Goal: Task Accomplishment & Management: Use online tool/utility

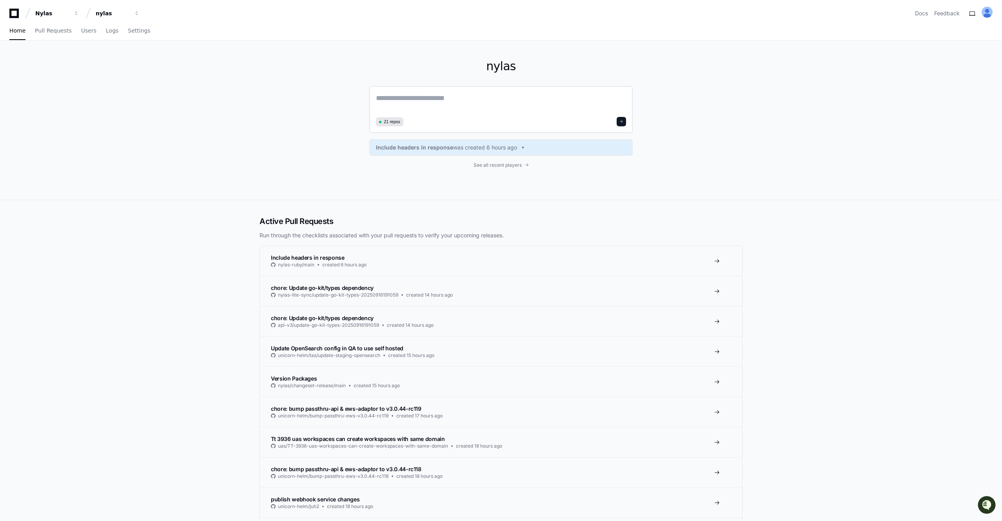
click at [400, 102] on textarea at bounding box center [501, 104] width 250 height 22
paste textarea "**********"
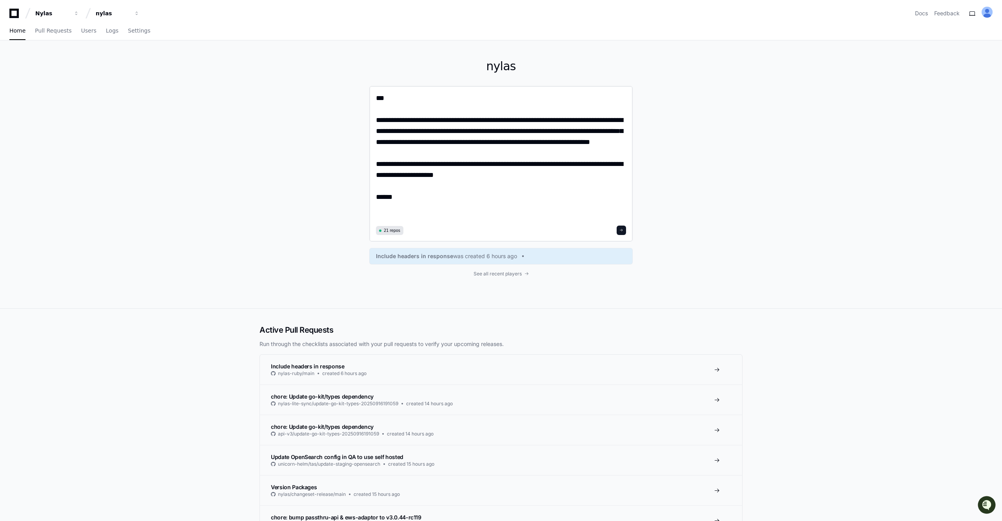
type textarea "**********"
click at [625, 230] on button at bounding box center [621, 229] width 9 height 9
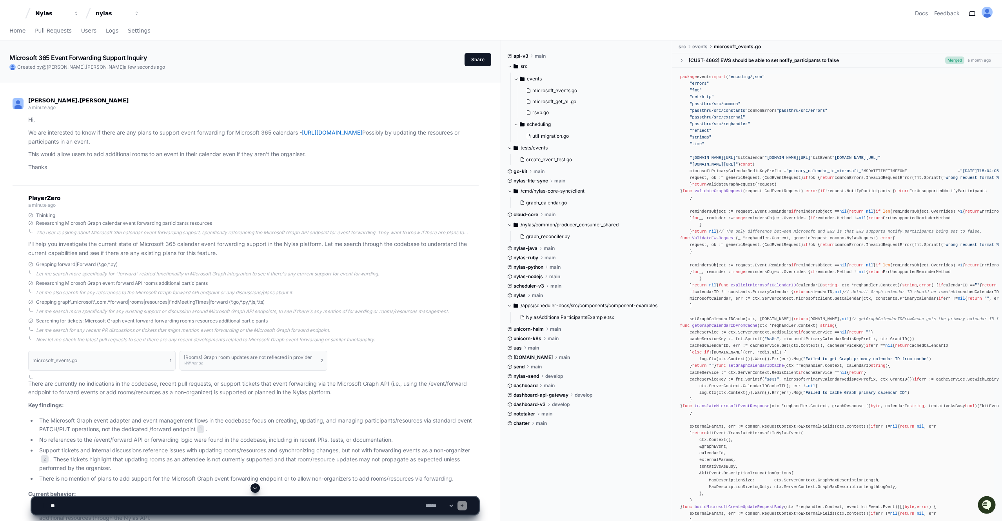
scroll to position [129, 0]
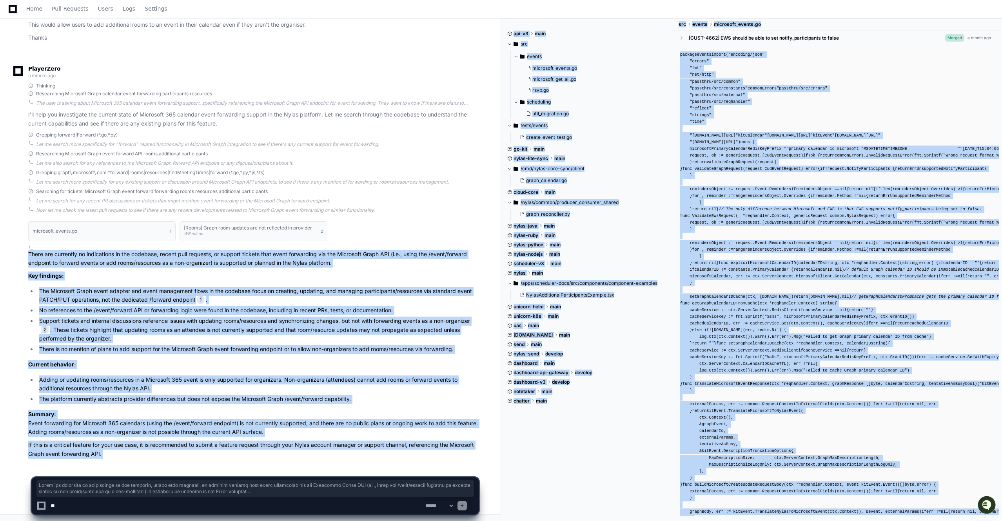
drag, startPoint x: 29, startPoint y: 256, endPoint x: 107, endPoint y: 470, distance: 228.4
click at [107, 470] on app-player-page "Microsoft 365 Event Forwarding Support Inquiry Created by @ [PERSON_NAME].[PERS…" at bounding box center [501, 216] width 1002 height 610
click at [97, 412] on p "Summary: Event forwarding for Microsoft 365 calendars (using the /event/forward…" at bounding box center [253, 423] width 450 height 27
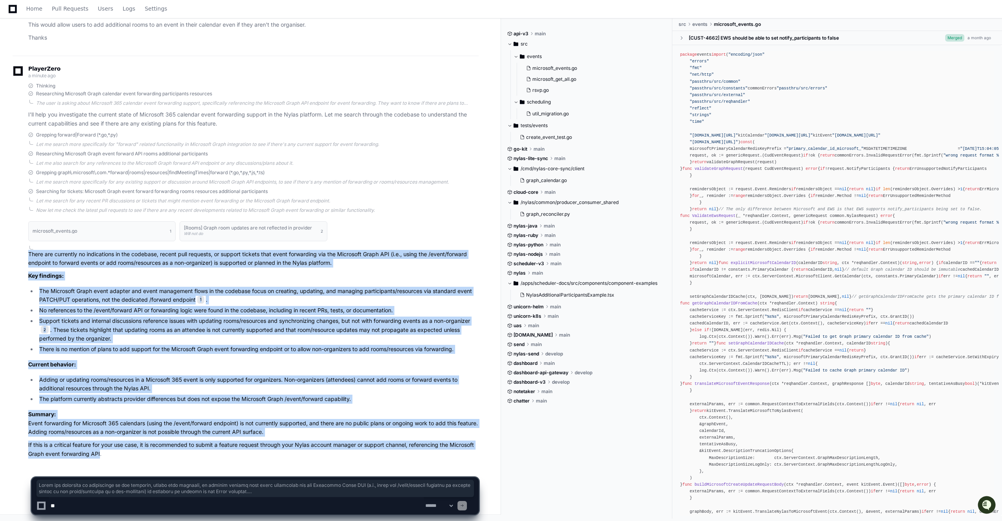
copy article "There are currently no indications in the codebase, recent pull requests, or su…"
drag, startPoint x: 28, startPoint y: 254, endPoint x: 100, endPoint y: 455, distance: 213.6
click at [100, 455] on article "There are currently no indications in the codebase, recent pull requests, or su…" at bounding box center [253, 354] width 450 height 209
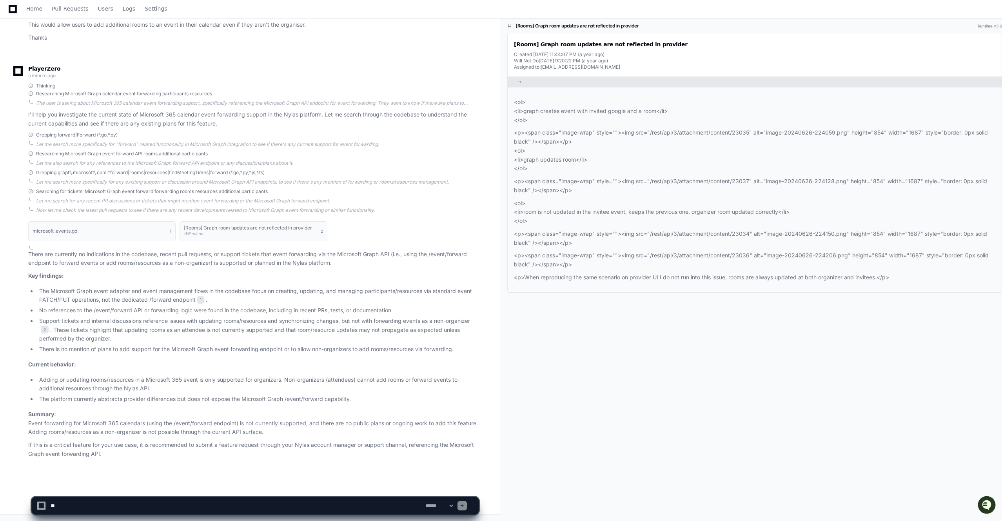
click at [313, 82] on div "PlayerZero a minute ago Thinking Researching Microsoft Graph calendar event for…" at bounding box center [246, 97] width 466 height 62
